Goal: Task Accomplishment & Management: Manage account settings

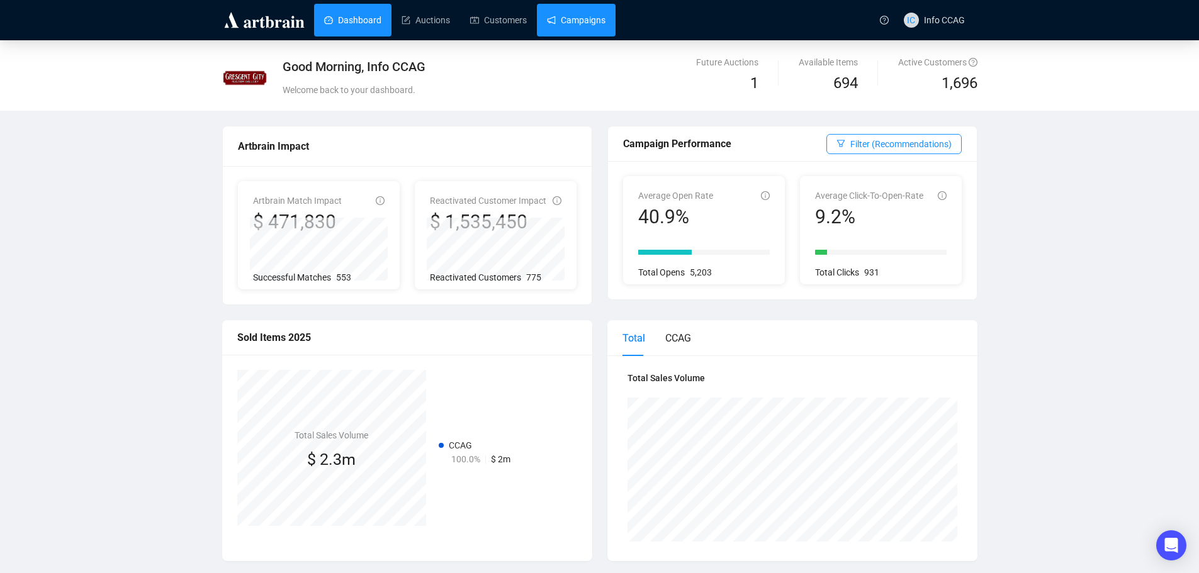
click at [578, 20] on link "Campaigns" at bounding box center [576, 20] width 59 height 33
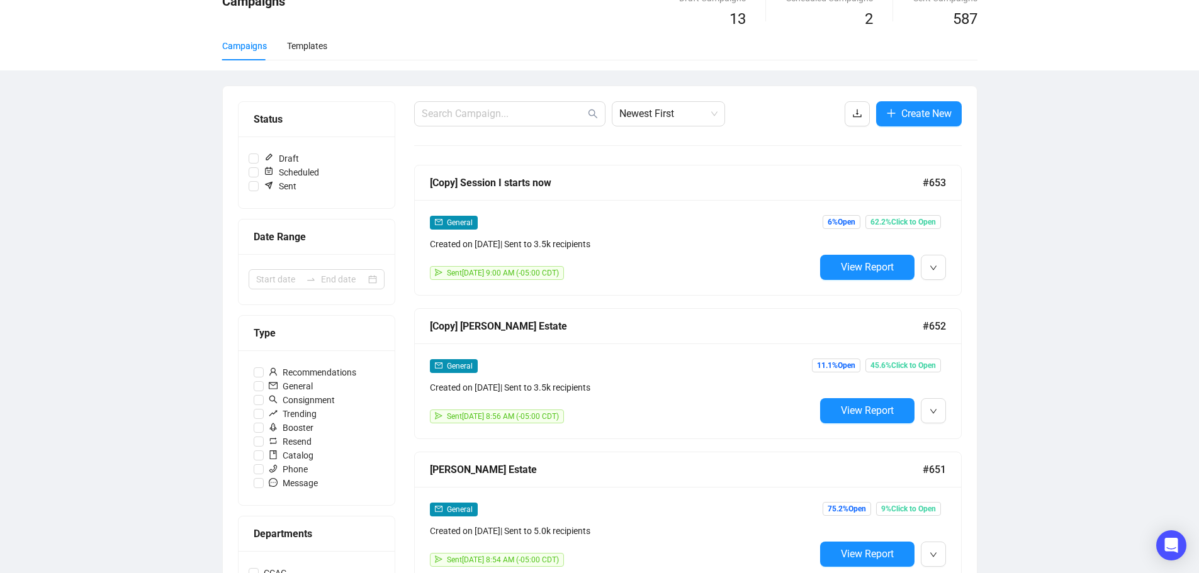
scroll to position [126, 0]
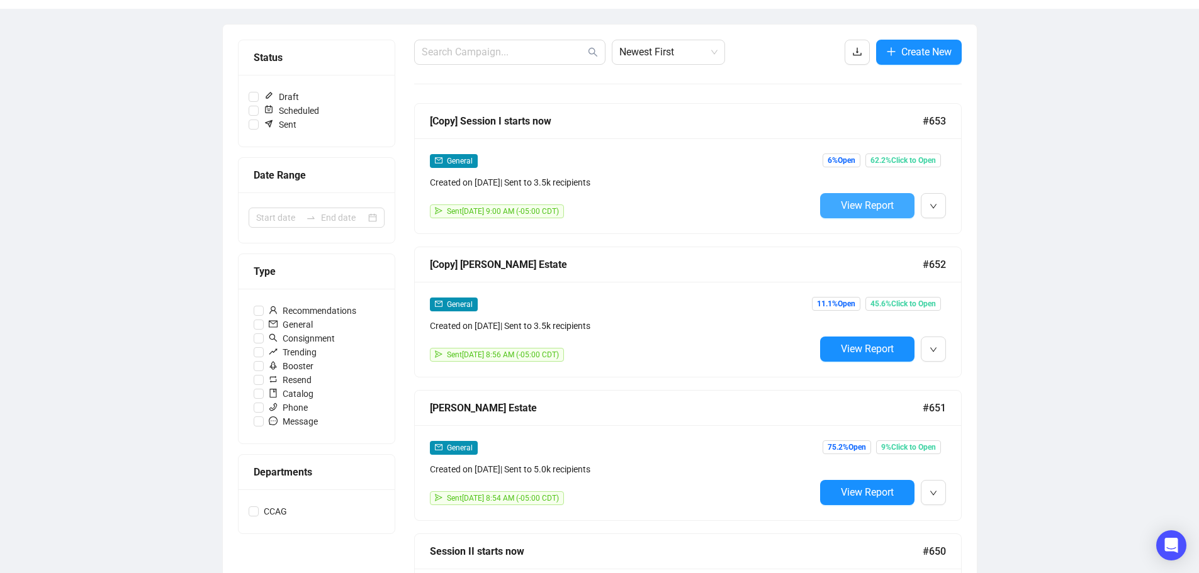
click at [834, 199] on button "View Report" at bounding box center [867, 205] width 94 height 25
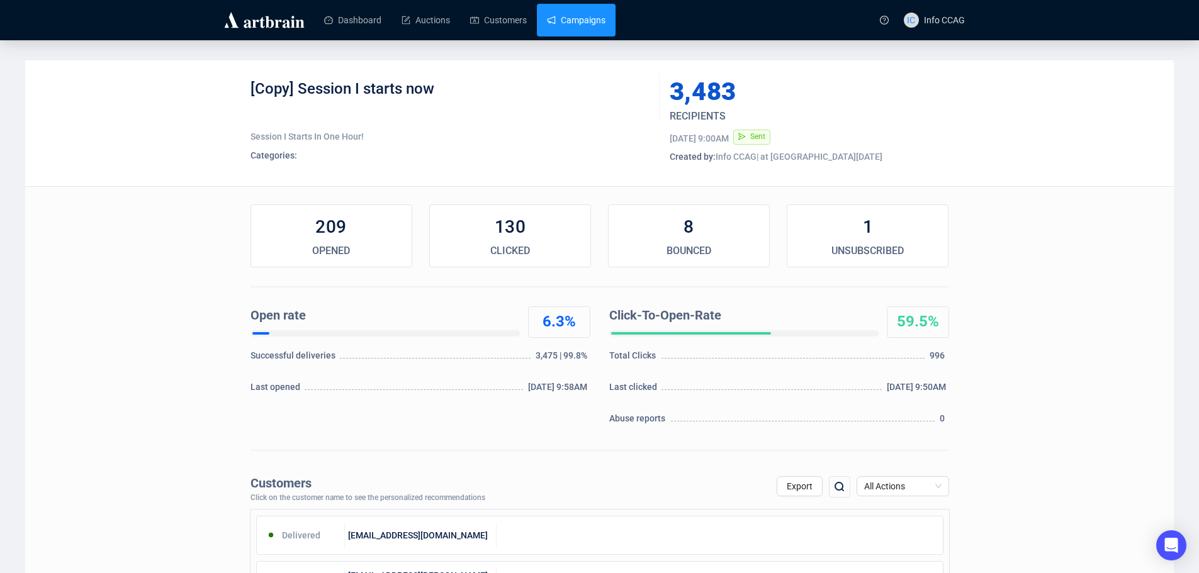
click at [577, 23] on link "Campaigns" at bounding box center [576, 20] width 59 height 33
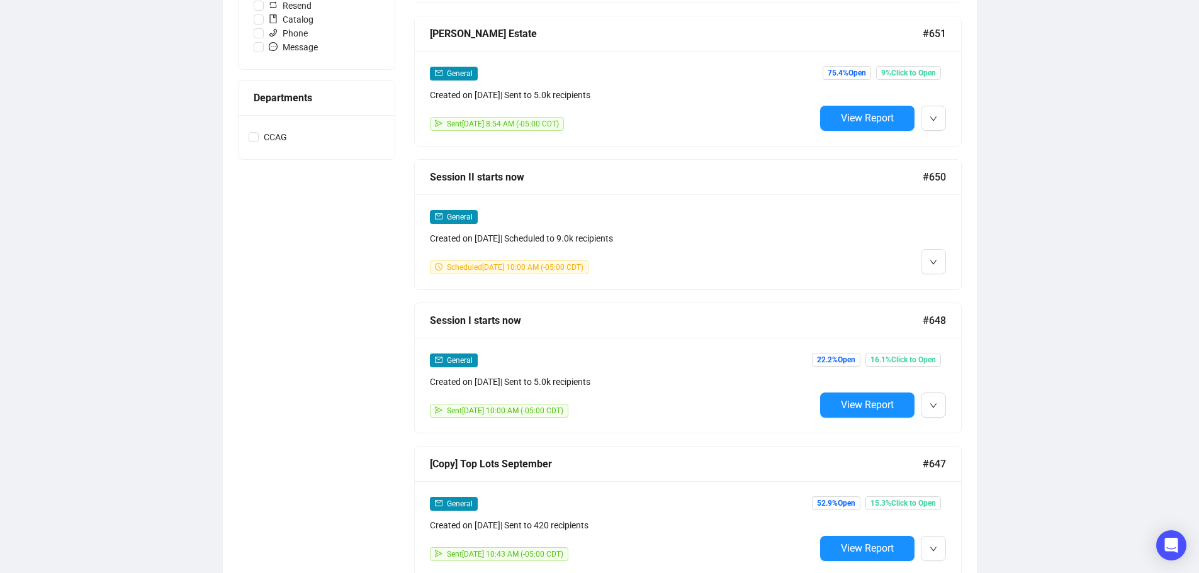
scroll to position [503, 0]
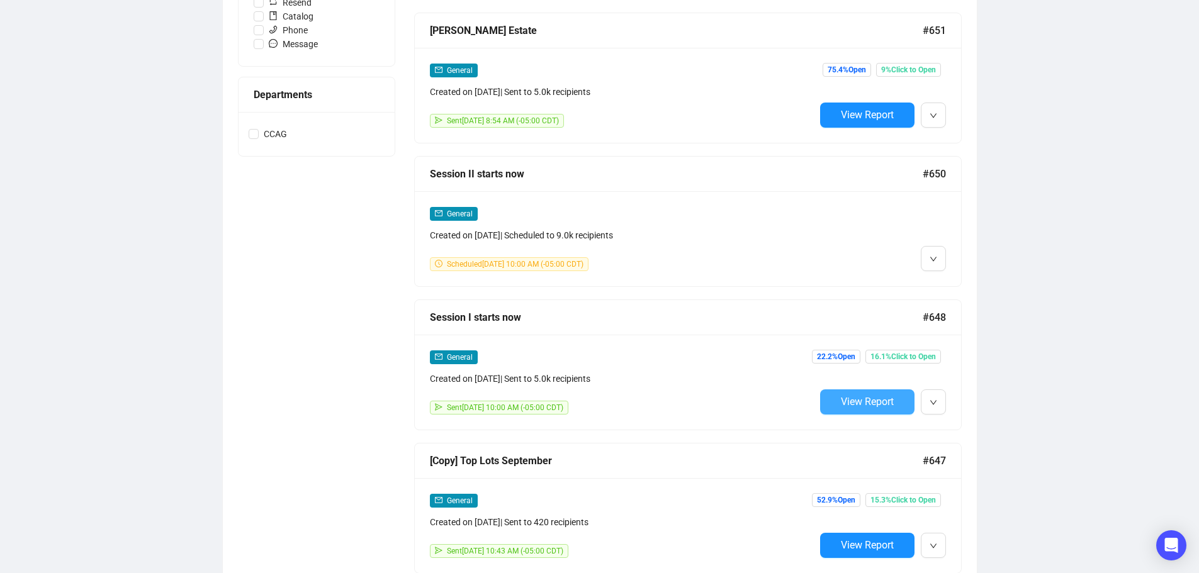
click at [856, 400] on span "View Report" at bounding box center [867, 402] width 53 height 12
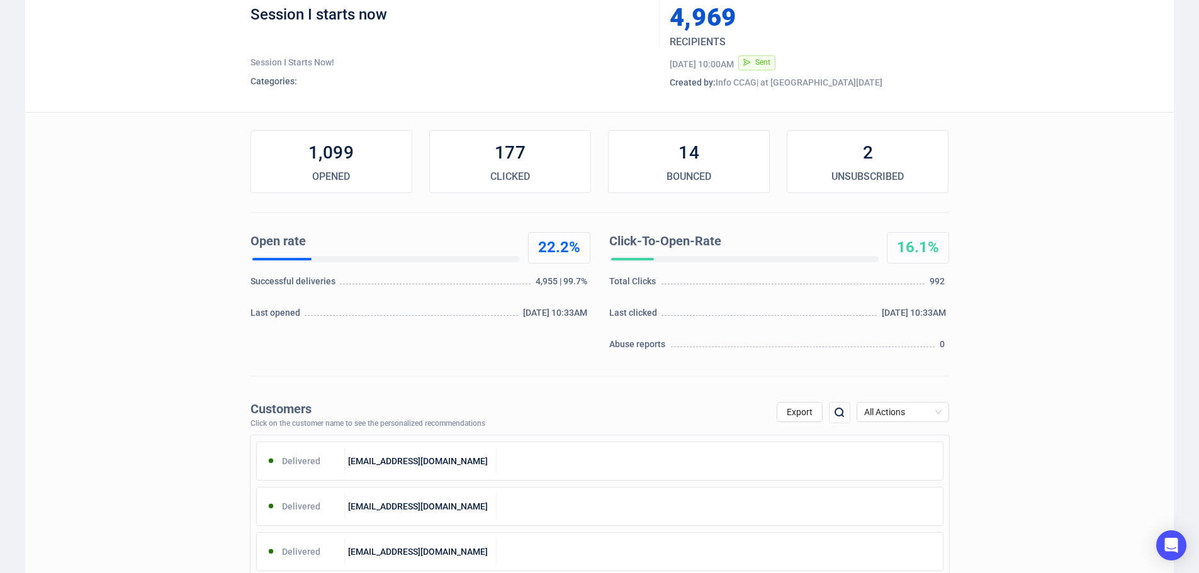
scroll to position [252, 0]
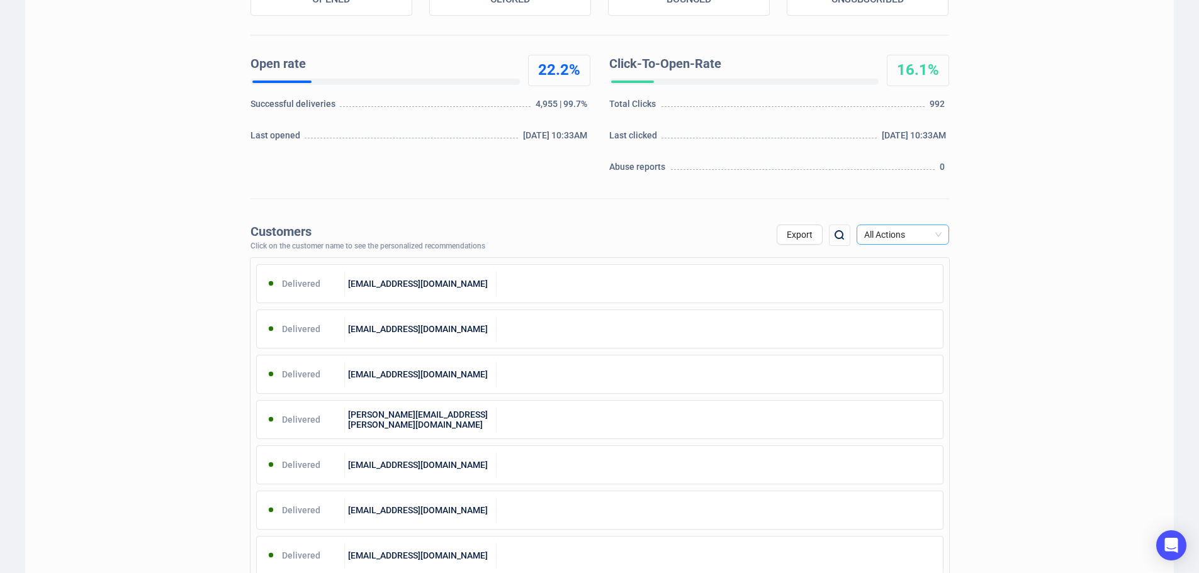
click at [938, 234] on span "All Actions" at bounding box center [902, 234] width 77 height 19
click at [912, 336] on div "Unsubscribe" at bounding box center [902, 340] width 72 height 14
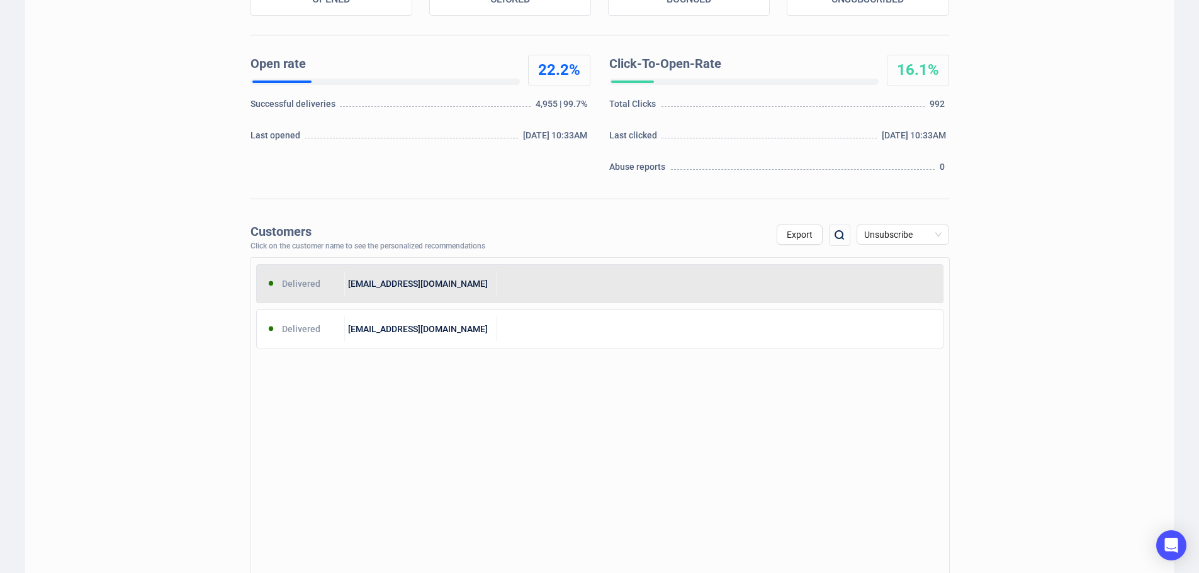
click at [620, 294] on div at bounding box center [719, 283] width 446 height 25
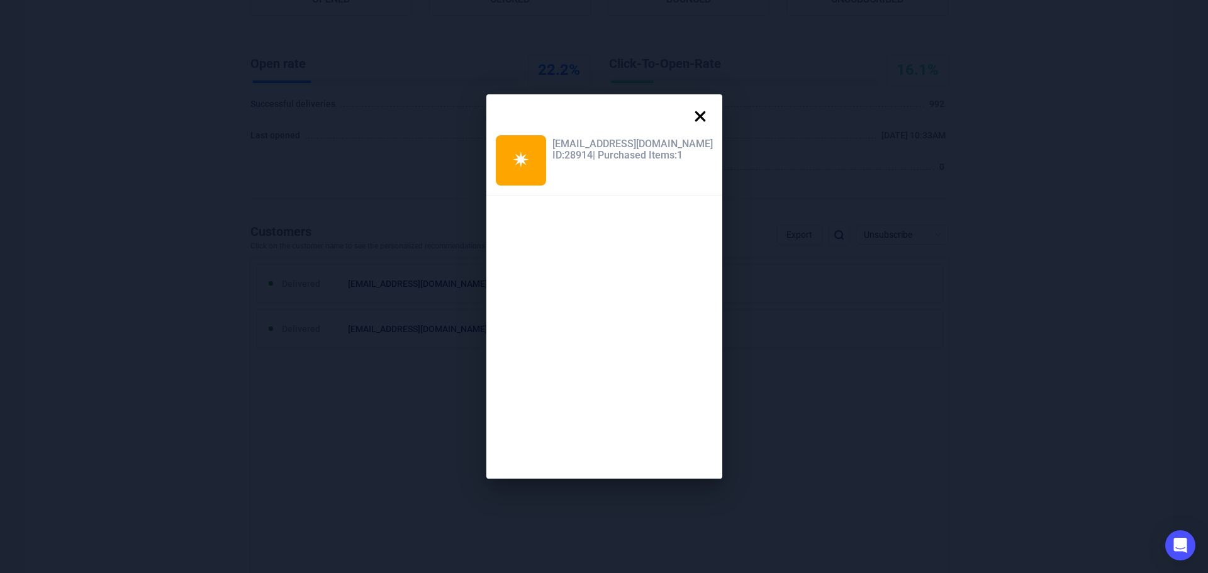
click at [690, 111] on icon at bounding box center [700, 116] width 25 height 25
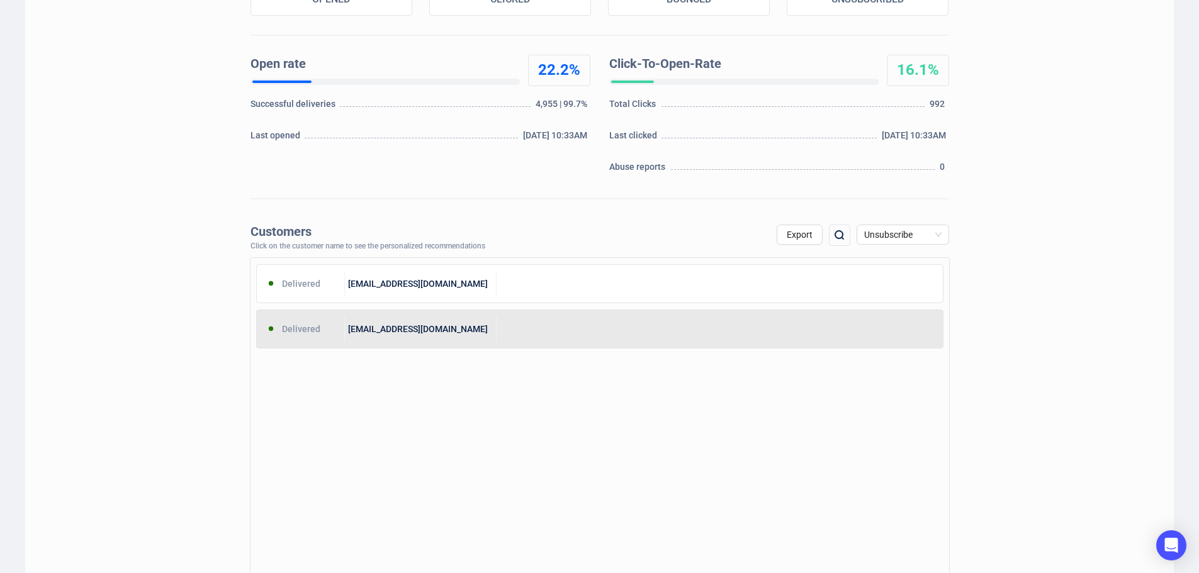
click at [497, 337] on div at bounding box center [719, 328] width 446 height 25
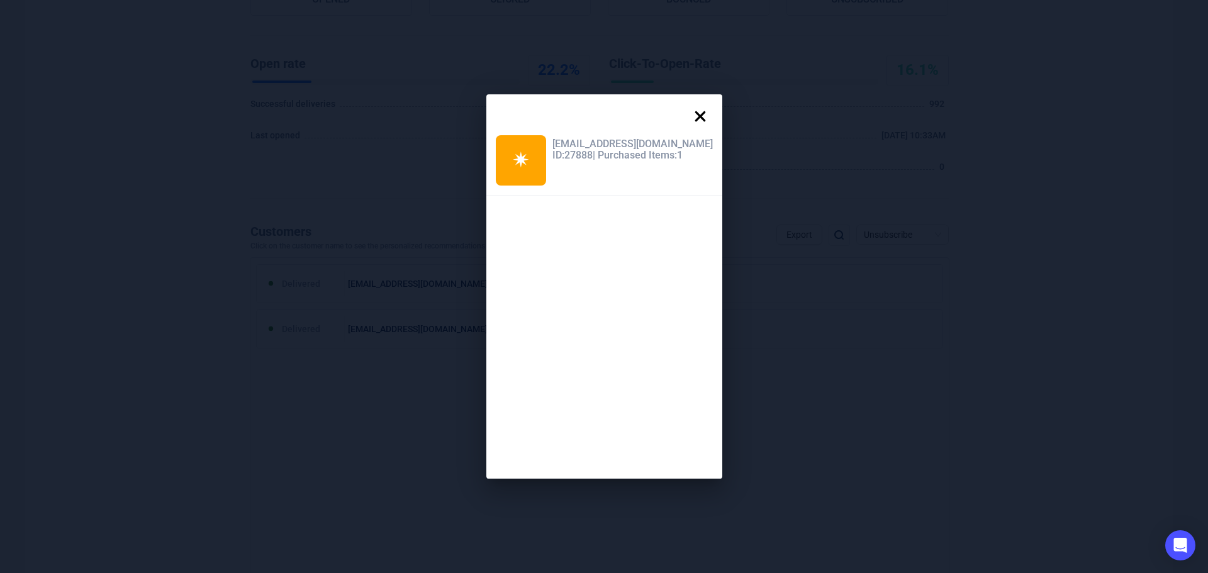
click at [695, 114] on icon at bounding box center [700, 116] width 11 height 11
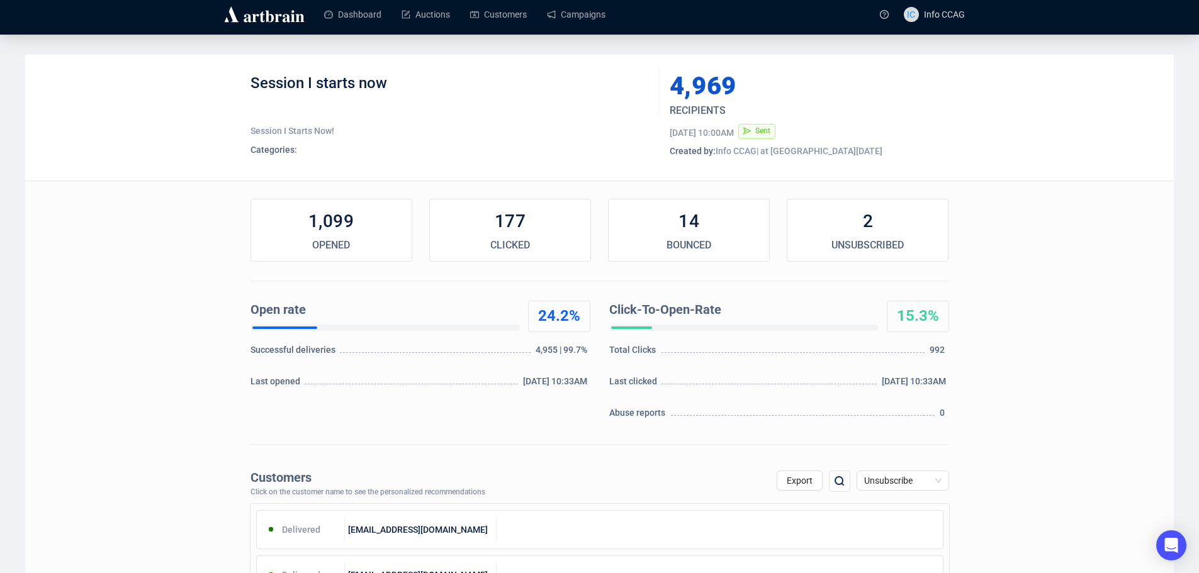
scroll to position [0, 0]
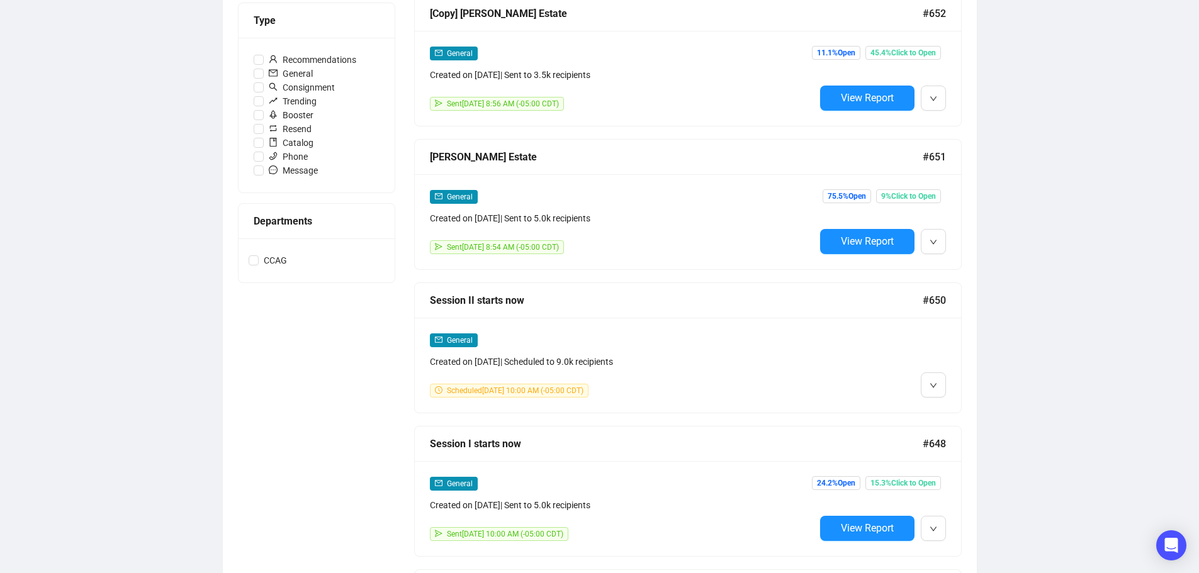
scroll to position [349, 0]
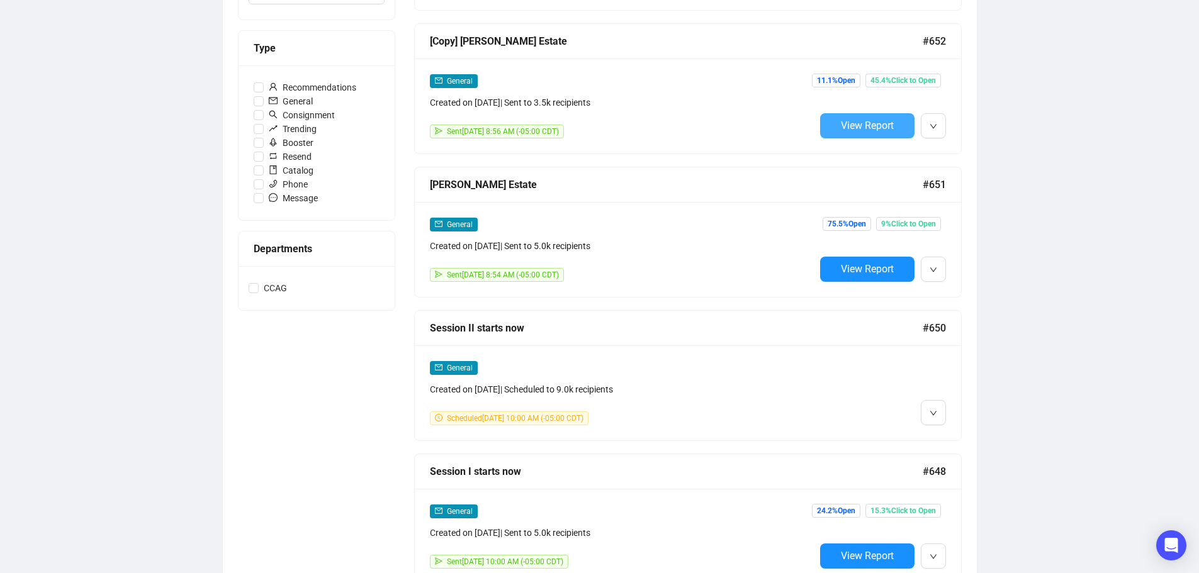
click at [872, 126] on span "View Report" at bounding box center [867, 126] width 53 height 12
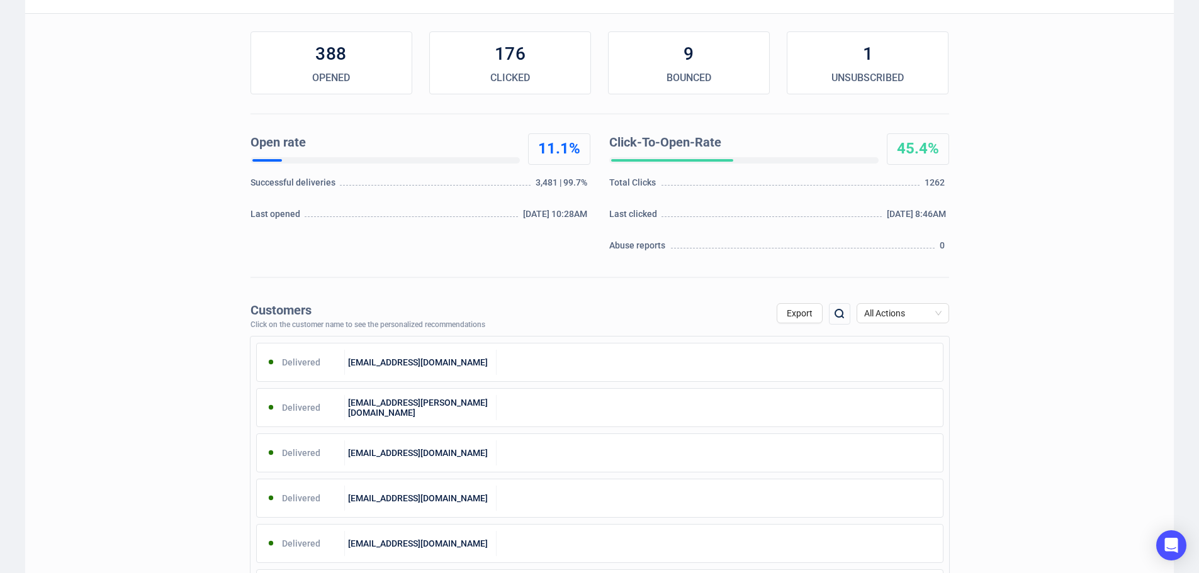
scroll to position [189, 0]
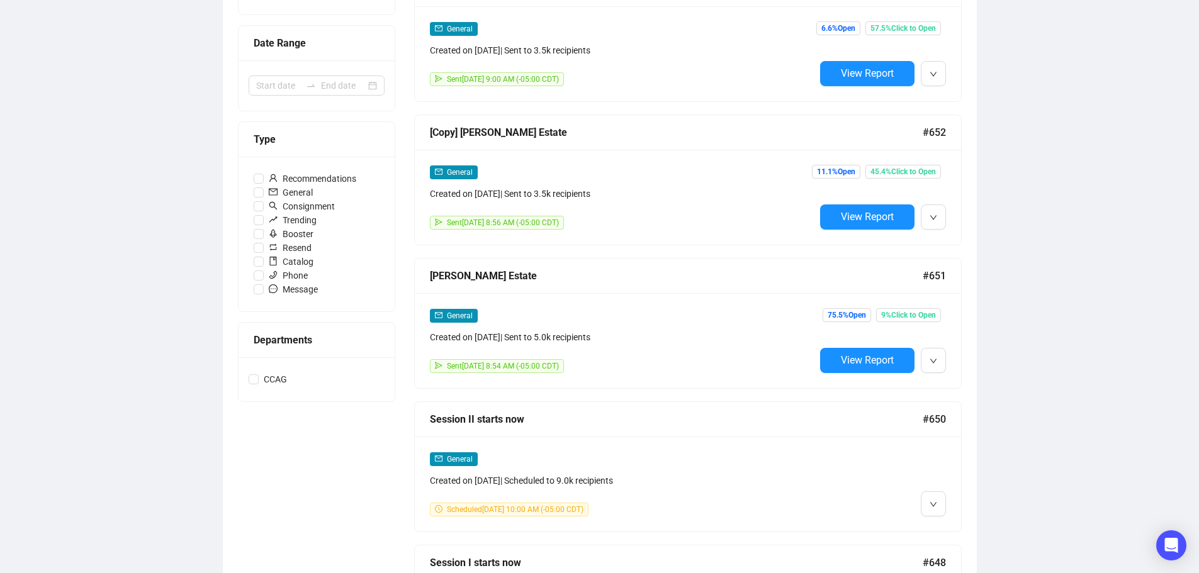
scroll to position [384, 0]
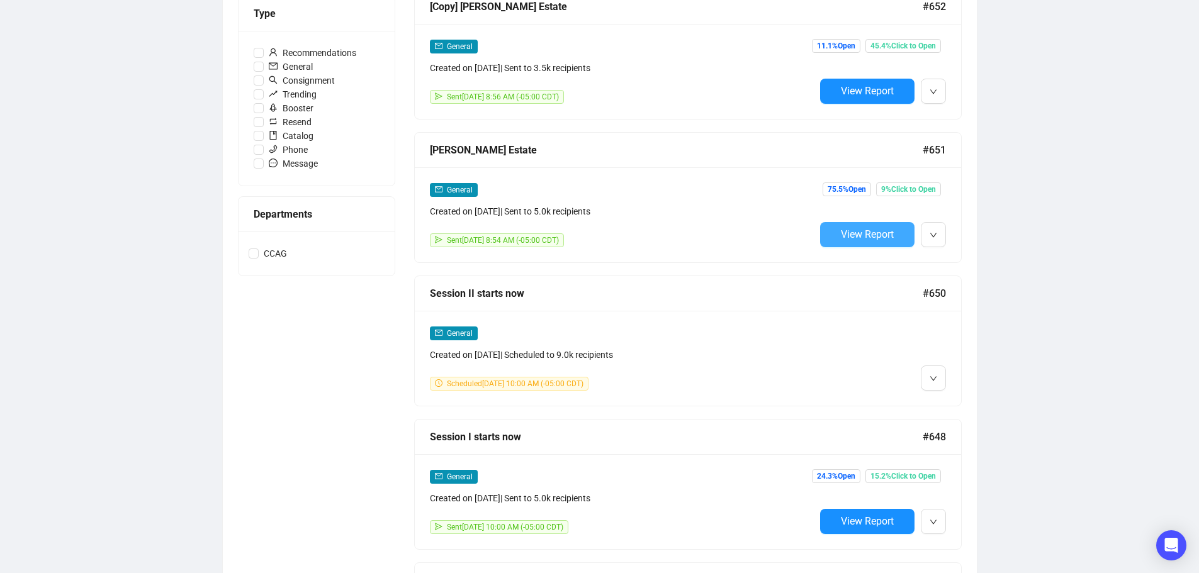
click at [876, 236] on span "View Report" at bounding box center [867, 234] width 53 height 12
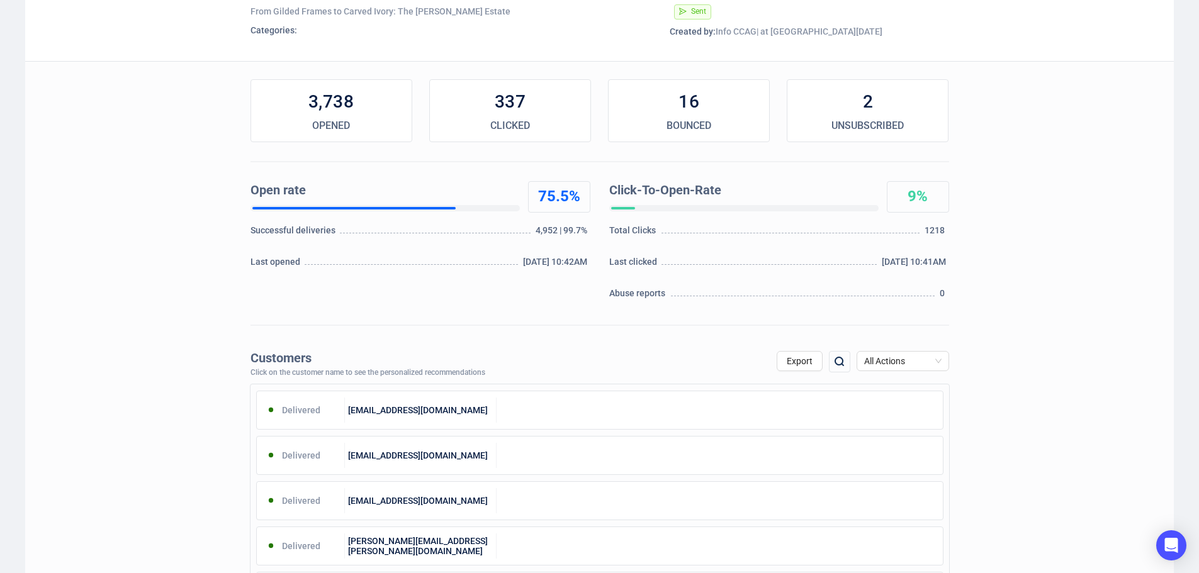
scroll to position [126, 0]
click at [929, 355] on span "All Actions" at bounding box center [902, 360] width 77 height 19
click at [910, 461] on div "Unsubscribe" at bounding box center [902, 466] width 72 height 14
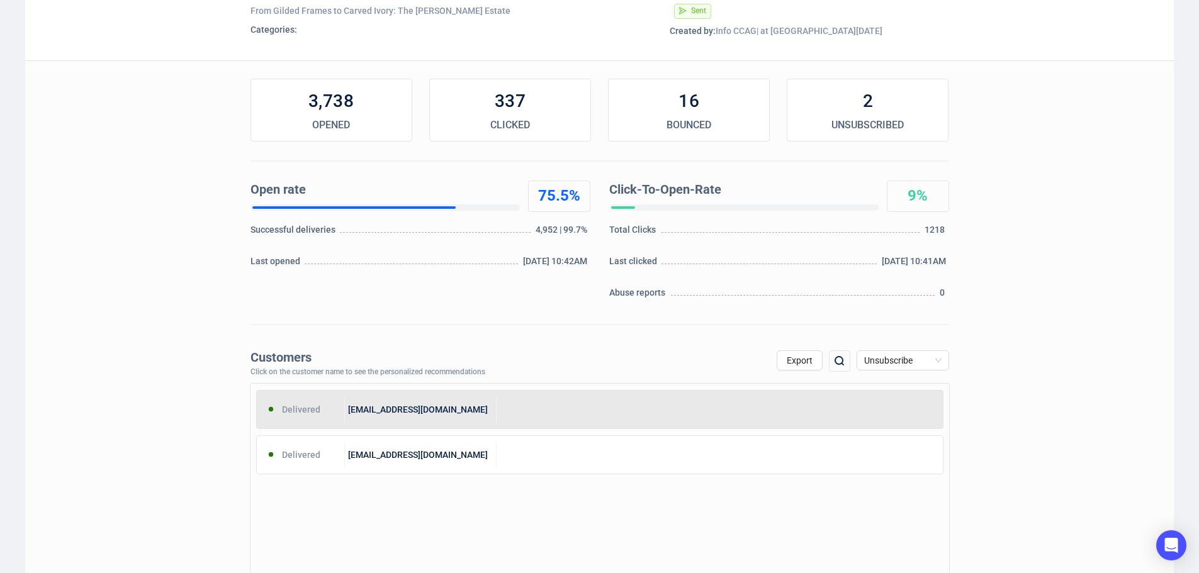
click at [540, 423] on div "Delivered [EMAIL_ADDRESS][DOMAIN_NAME]" at bounding box center [599, 409] width 687 height 39
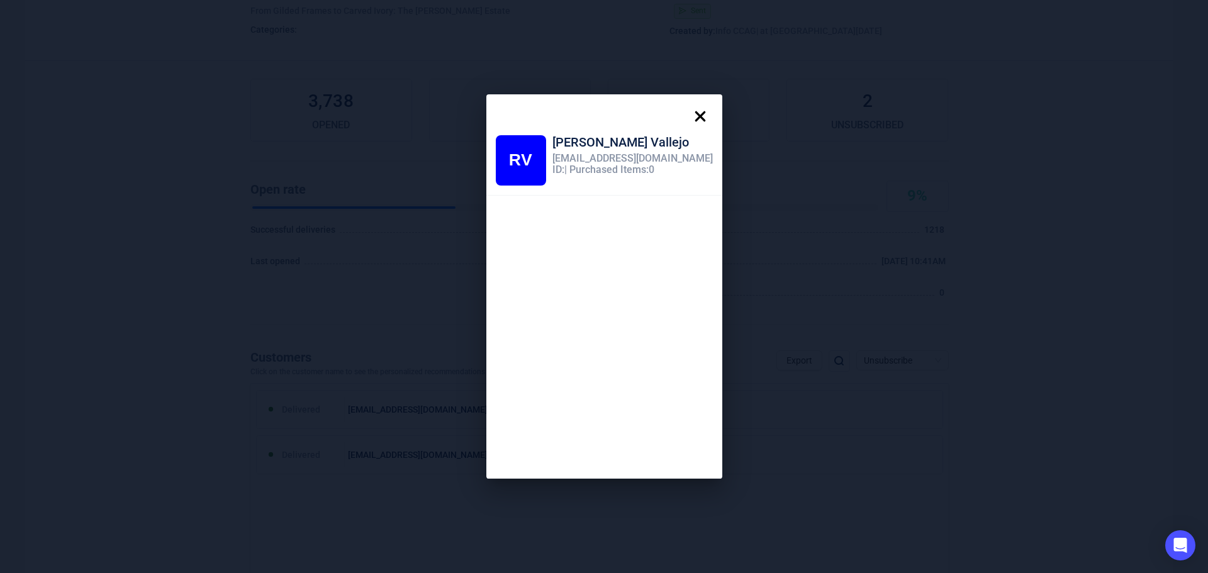
click at [688, 113] on icon at bounding box center [700, 116] width 25 height 25
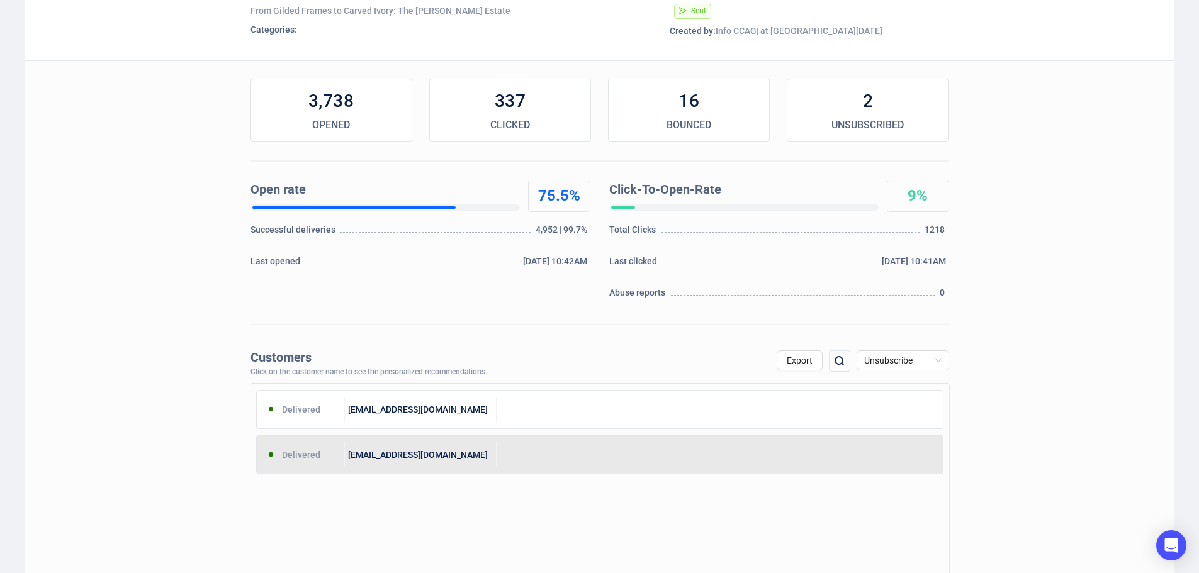
click at [408, 469] on div "Delivered [EMAIL_ADDRESS][DOMAIN_NAME]" at bounding box center [599, 454] width 687 height 39
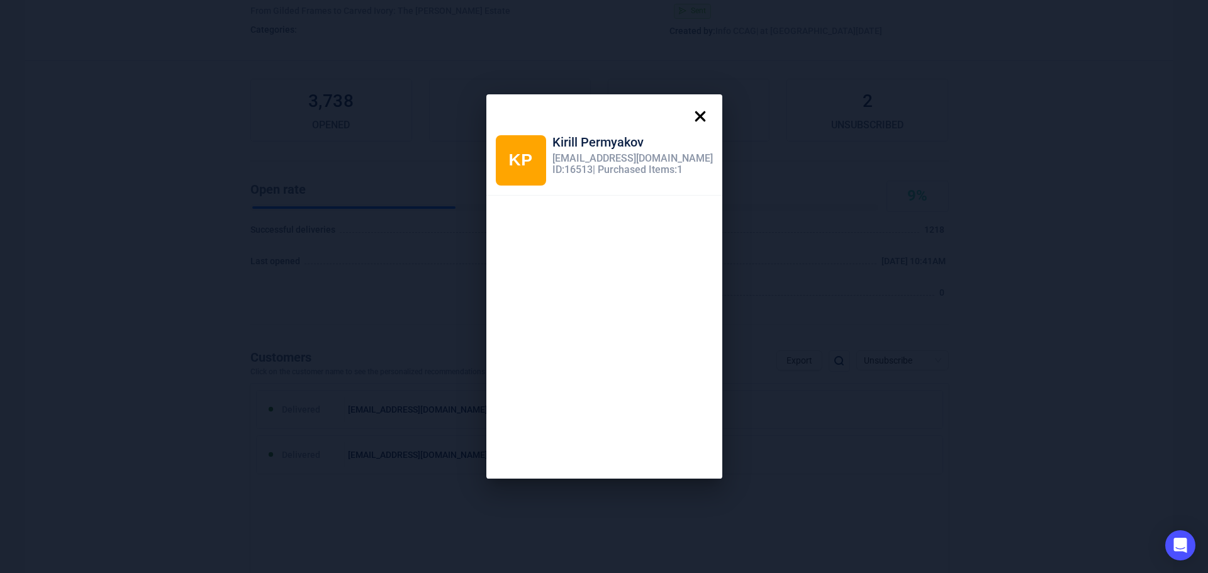
click at [688, 113] on icon at bounding box center [700, 116] width 25 height 25
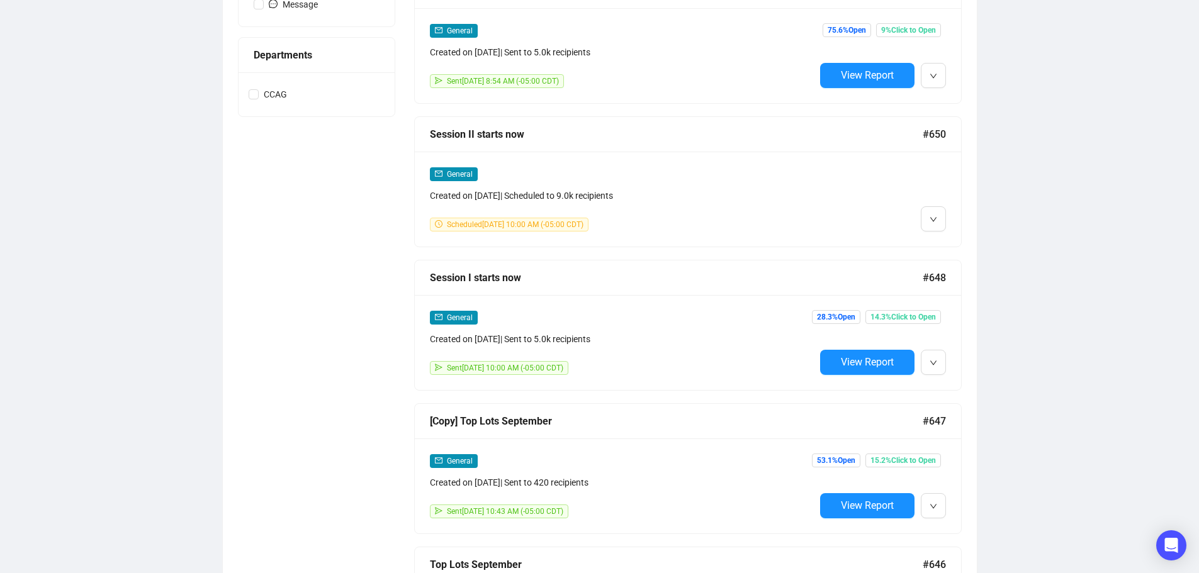
scroll to position [544, 0]
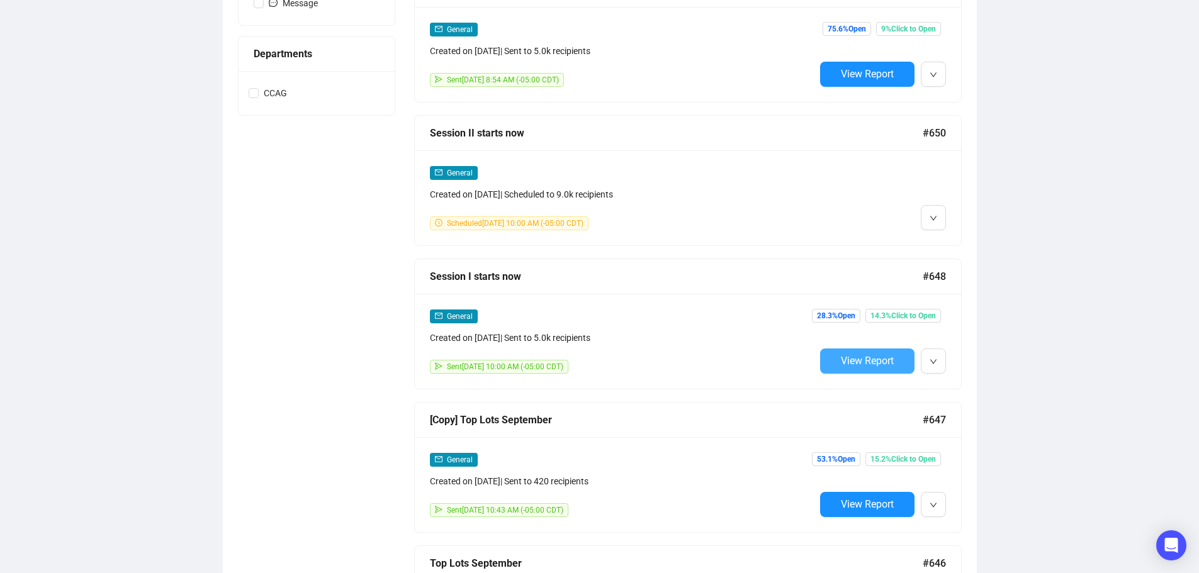
click at [878, 356] on span "View Report" at bounding box center [867, 361] width 53 height 12
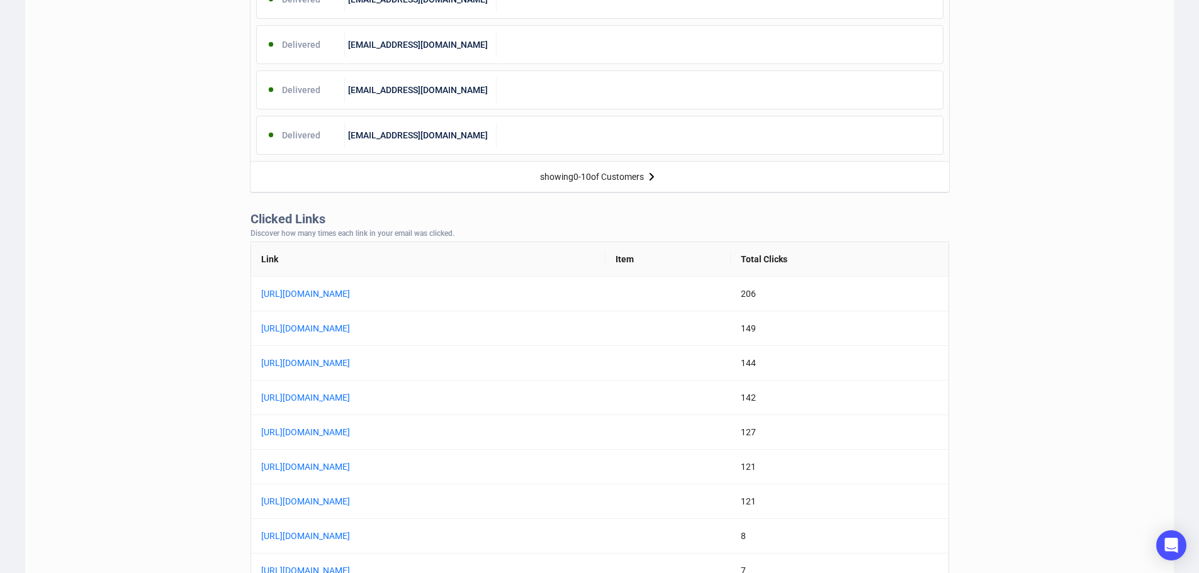
scroll to position [818, 0]
